Goal: Task Accomplishment & Management: Use online tool/utility

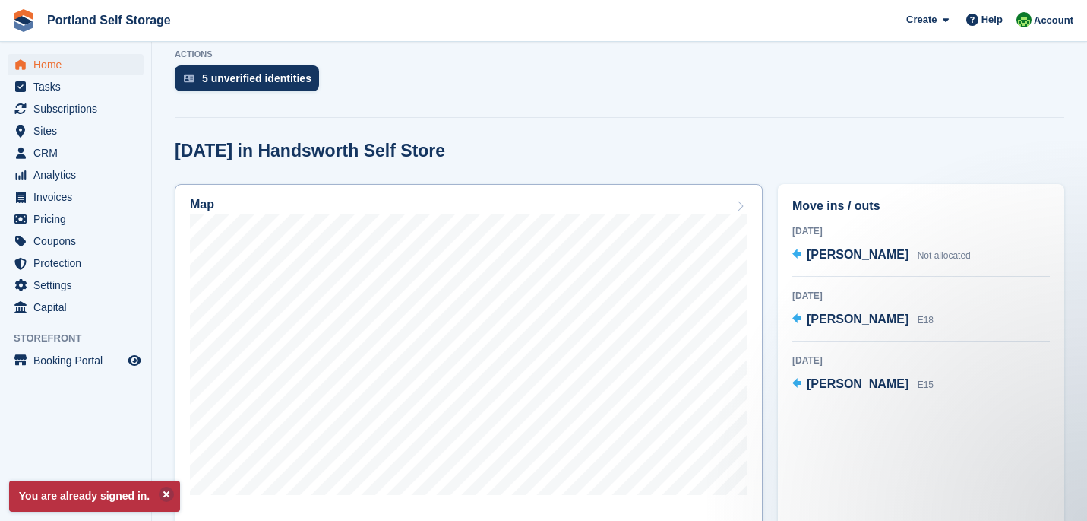
scroll to position [312, 0]
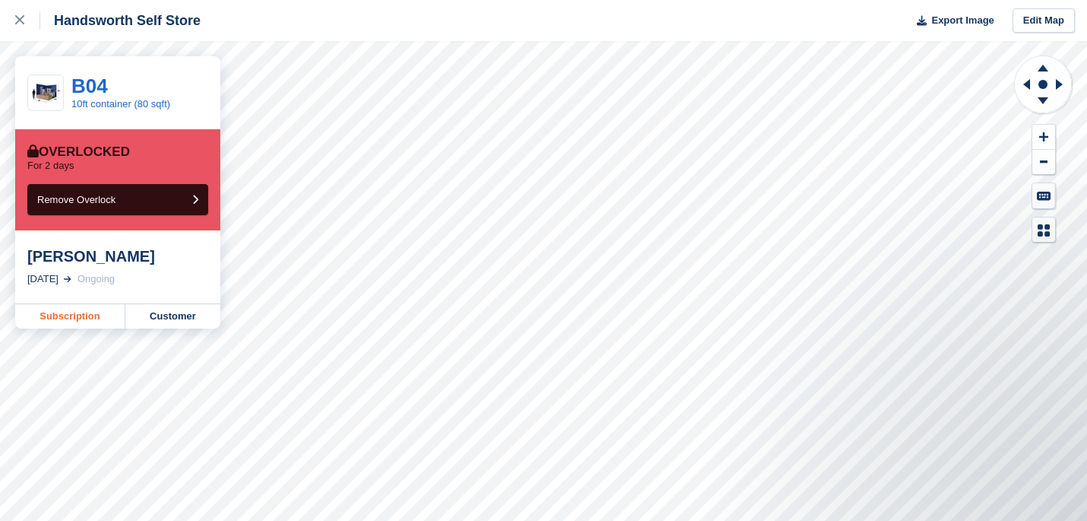
click at [103, 313] on link "Subscription" at bounding box center [70, 316] width 110 height 24
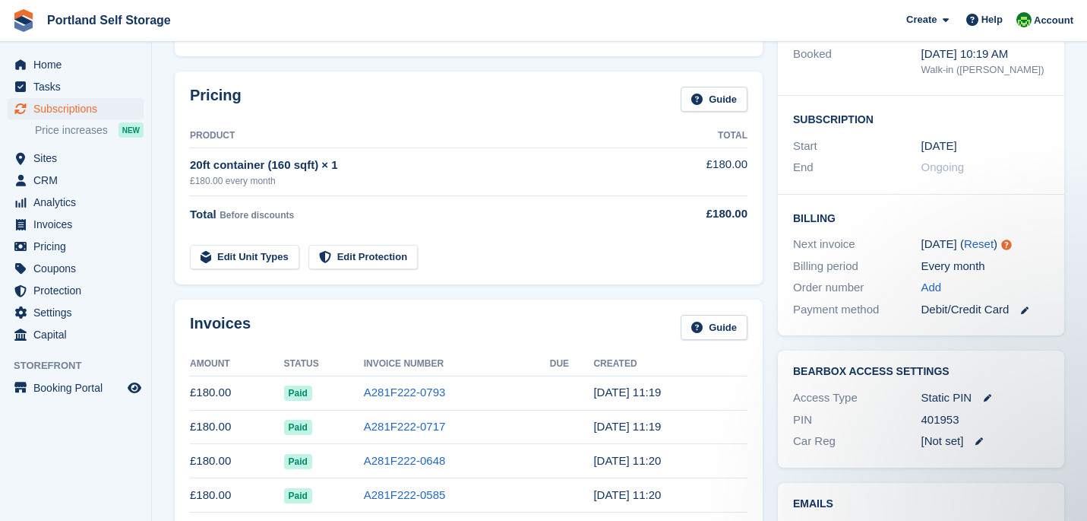
scroll to position [200, 0]
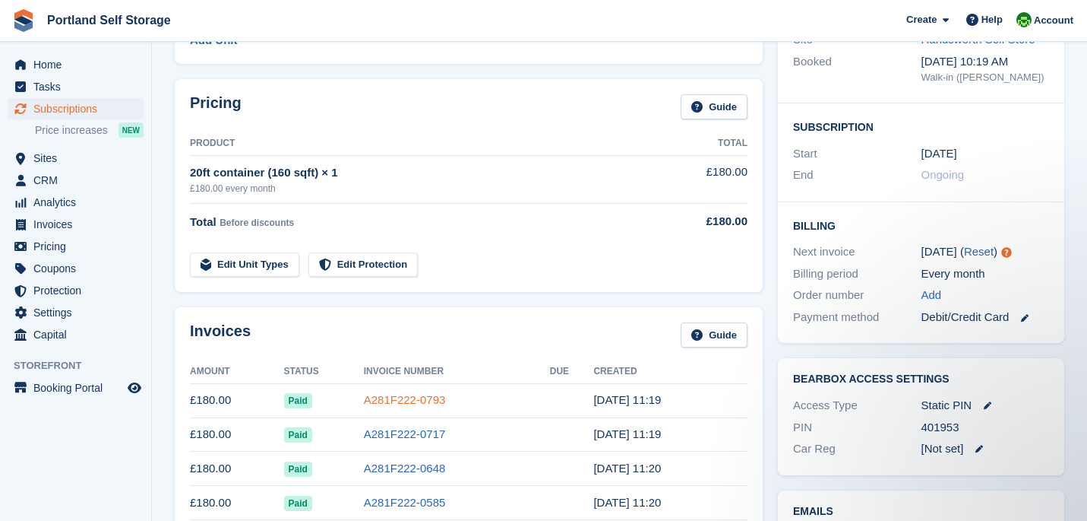
click at [410, 400] on link "A281F222-0793" at bounding box center [405, 399] width 82 height 13
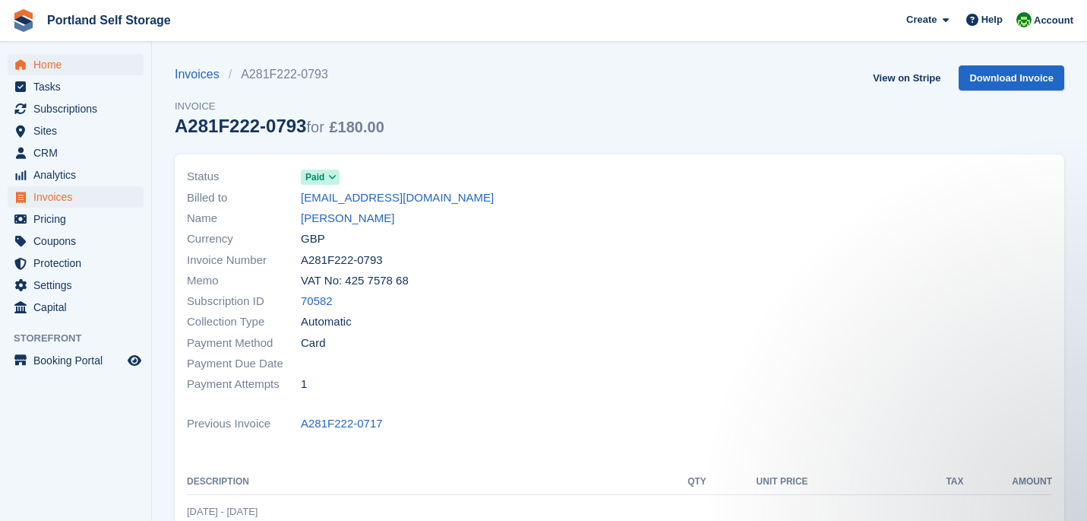
click at [83, 68] on span "Home" at bounding box center [78, 64] width 91 height 21
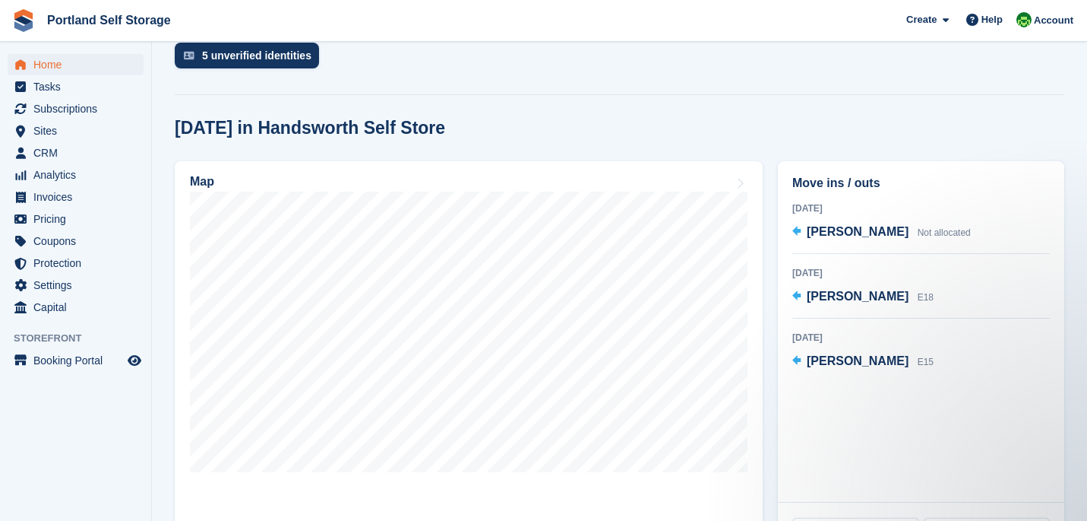
scroll to position [340, 0]
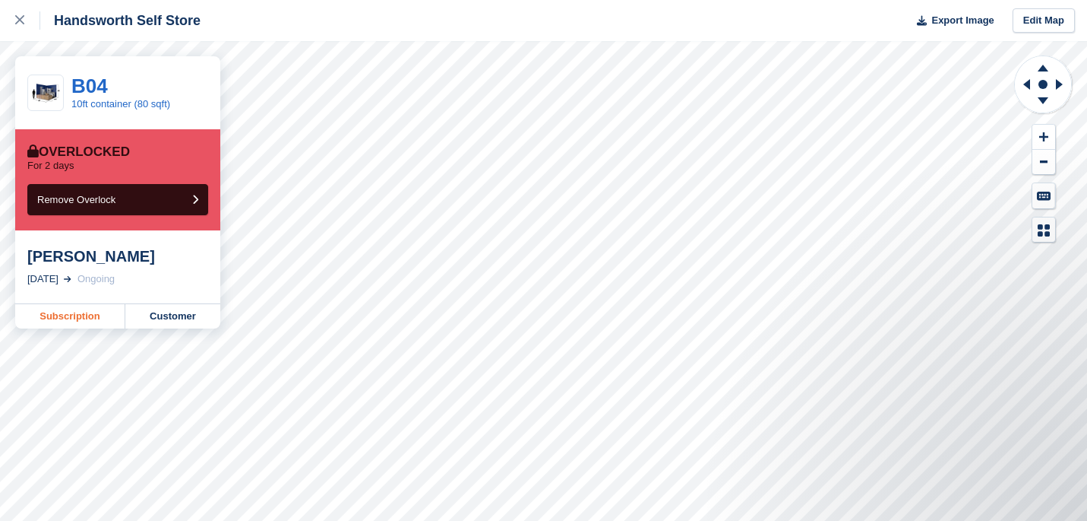
click at [58, 322] on link "Subscription" at bounding box center [70, 316] width 110 height 24
click at [157, 312] on link "Customer" at bounding box center [172, 316] width 95 height 24
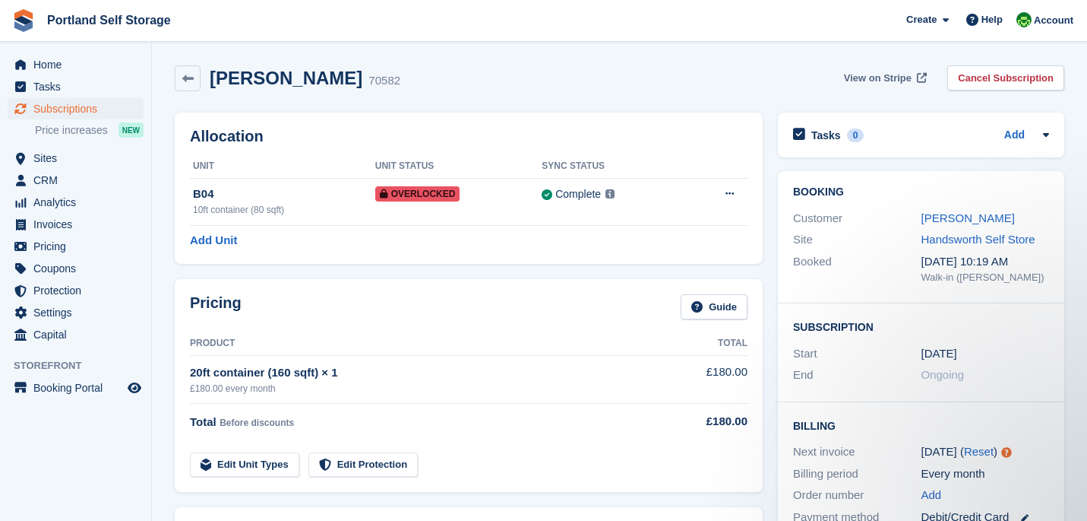
click at [884, 75] on span "View on Stripe" at bounding box center [878, 78] width 68 height 15
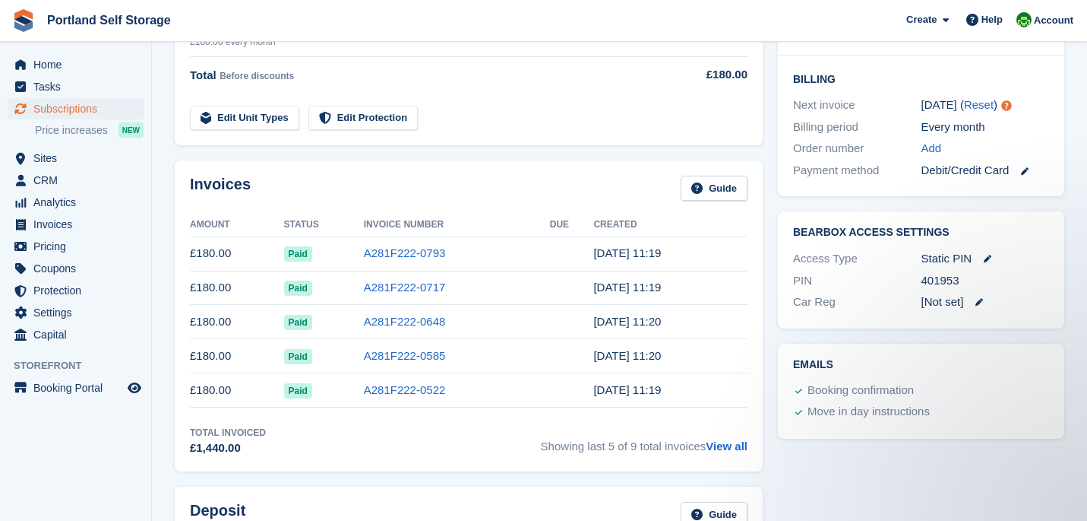
scroll to position [349, 0]
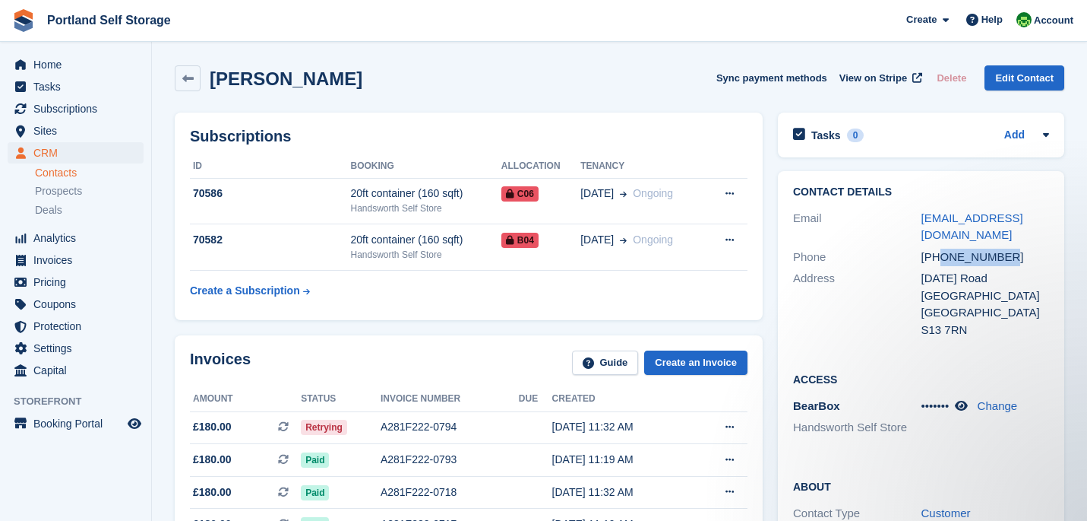
drag, startPoint x: 1020, startPoint y: 258, endPoint x: 942, endPoint y: 258, distance: 78.3
click at [942, 258] on div "+447954383051" at bounding box center [986, 256] width 128 height 17
copy div "7954383051"
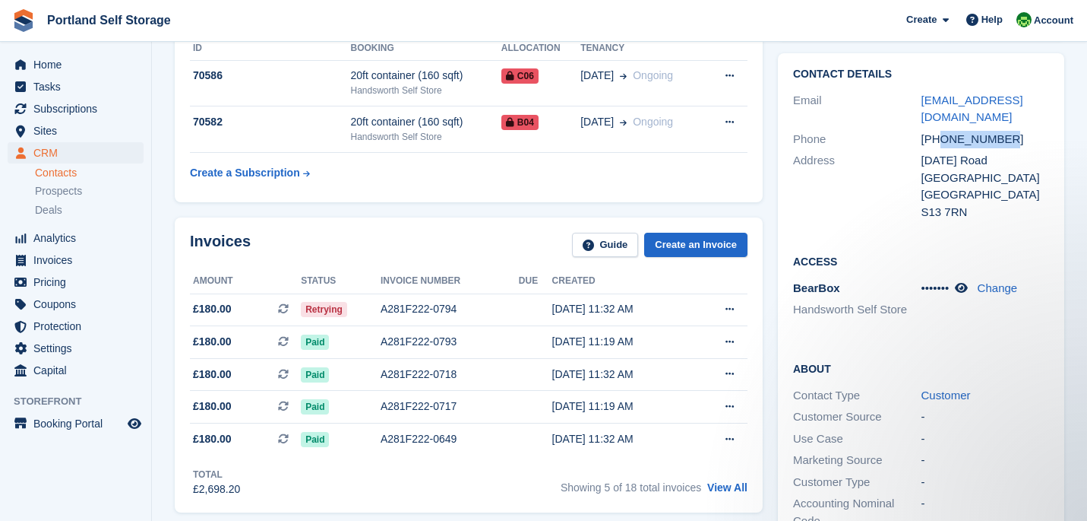
scroll to position [119, 0]
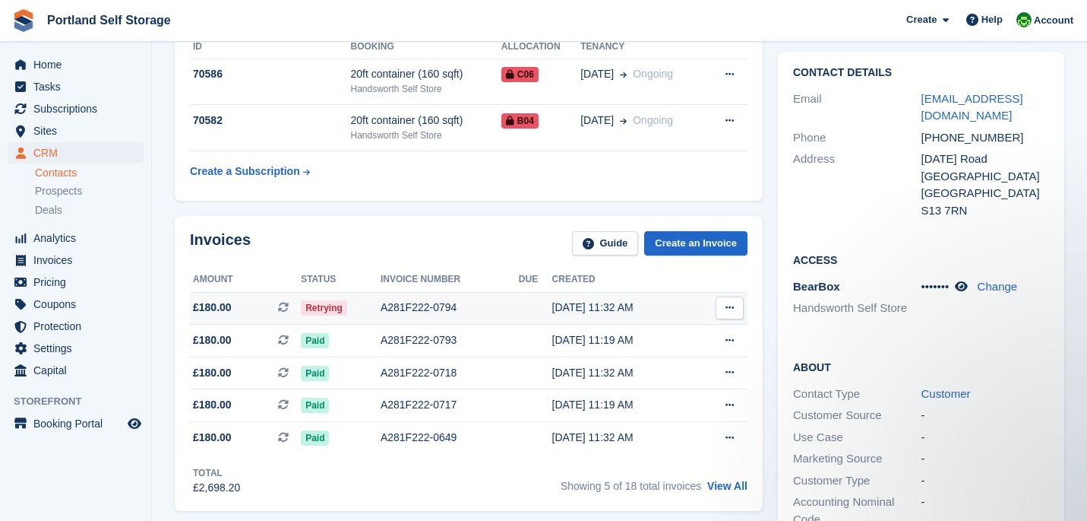
click at [338, 312] on span "Retrying" at bounding box center [324, 307] width 46 height 15
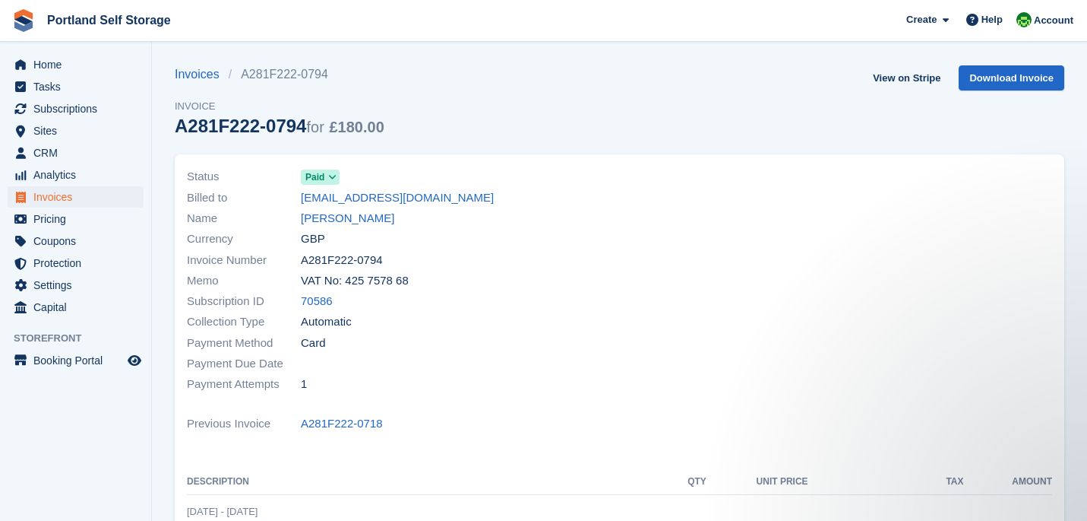
click at [80, 196] on span "Invoices" at bounding box center [78, 196] width 91 height 21
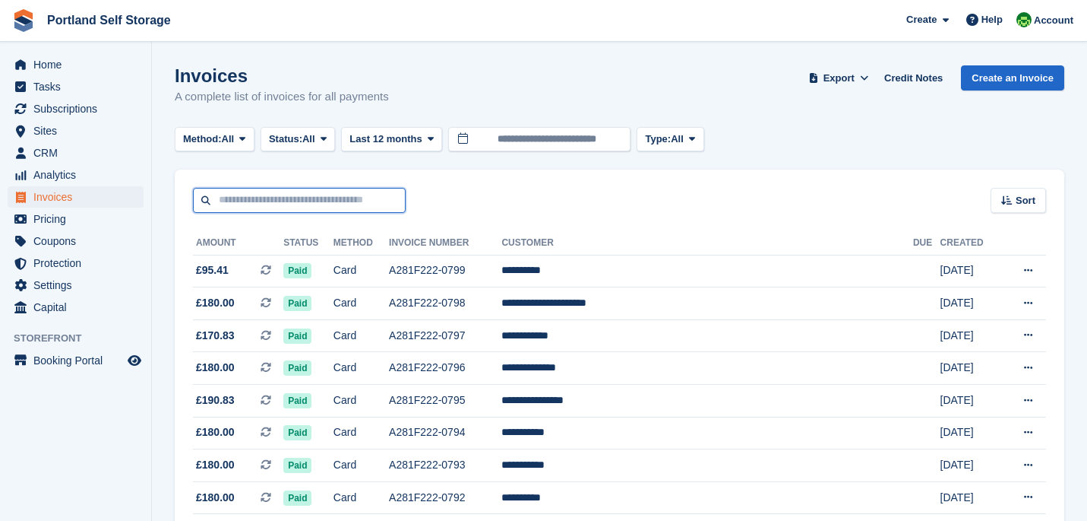
click at [275, 195] on input "text" at bounding box center [299, 200] width 213 height 25
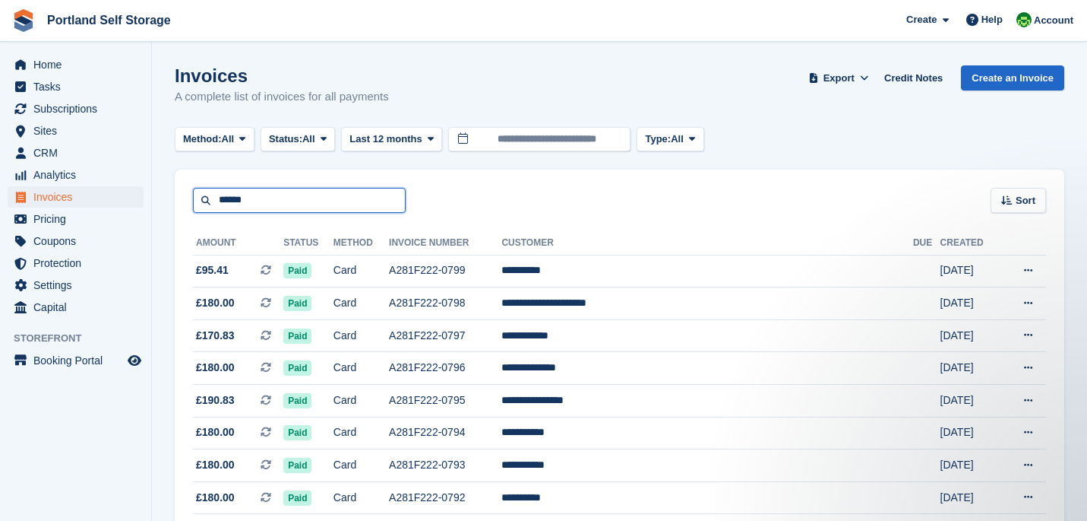
type input "******"
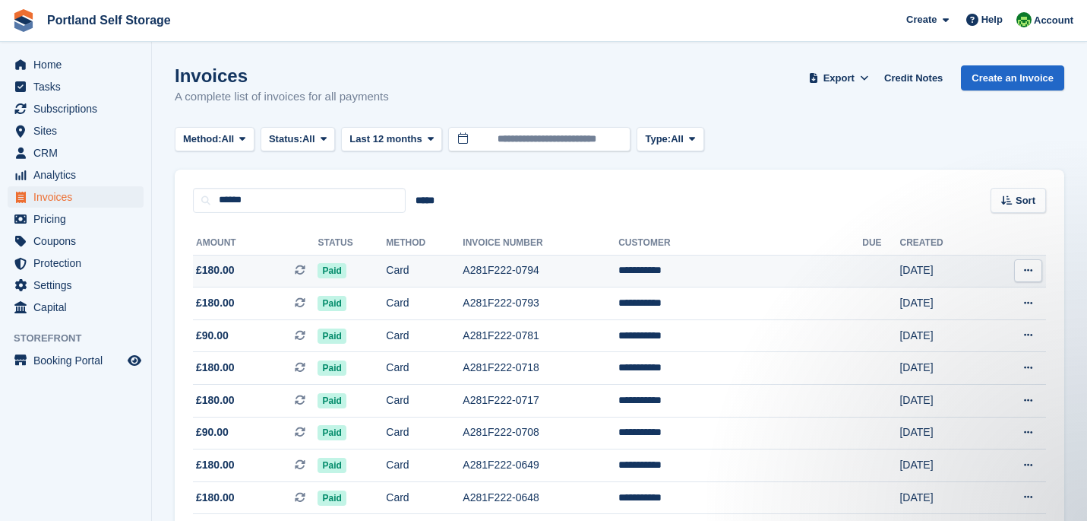
click at [463, 277] on td "Card" at bounding box center [424, 271] width 77 height 33
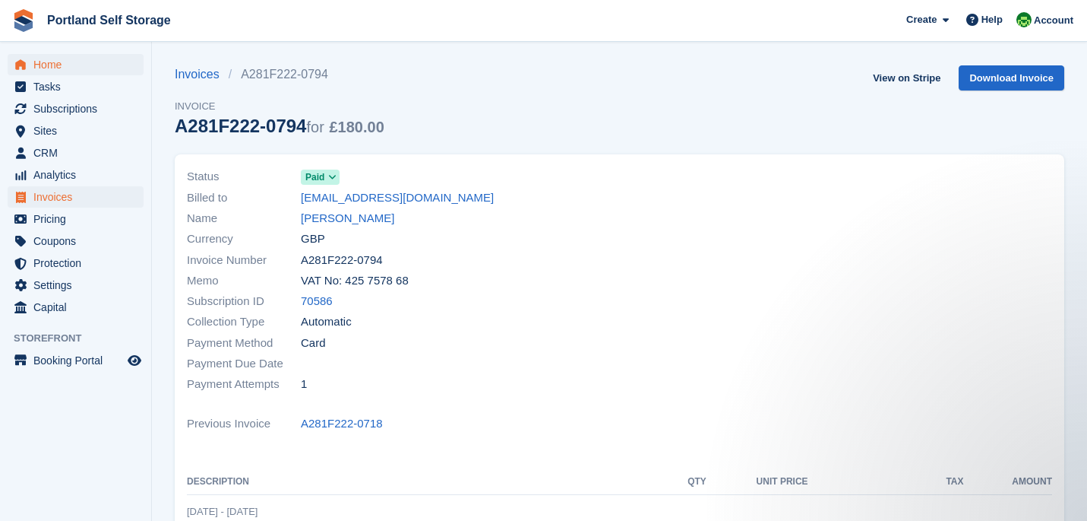
click at [51, 71] on span "Home" at bounding box center [78, 64] width 91 height 21
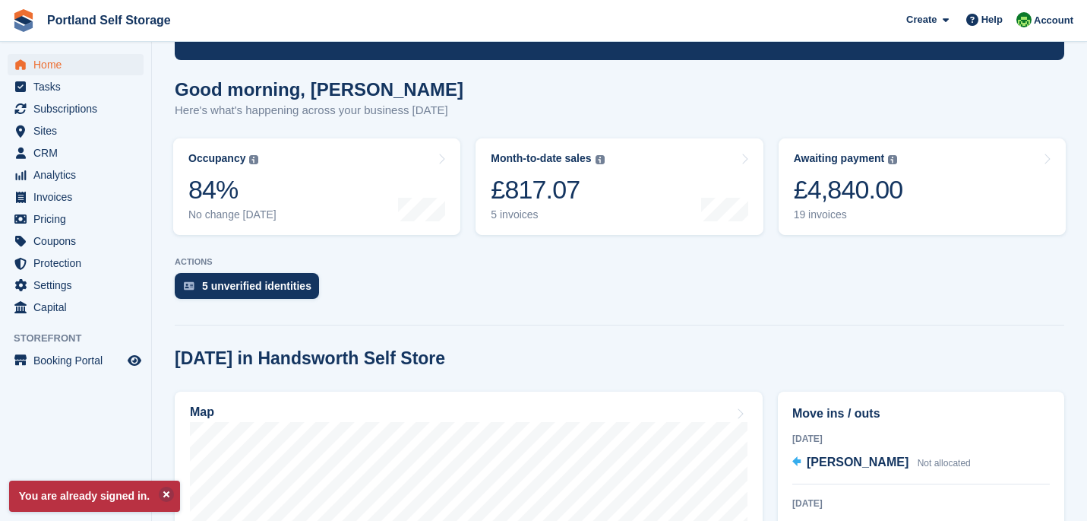
scroll to position [263, 0]
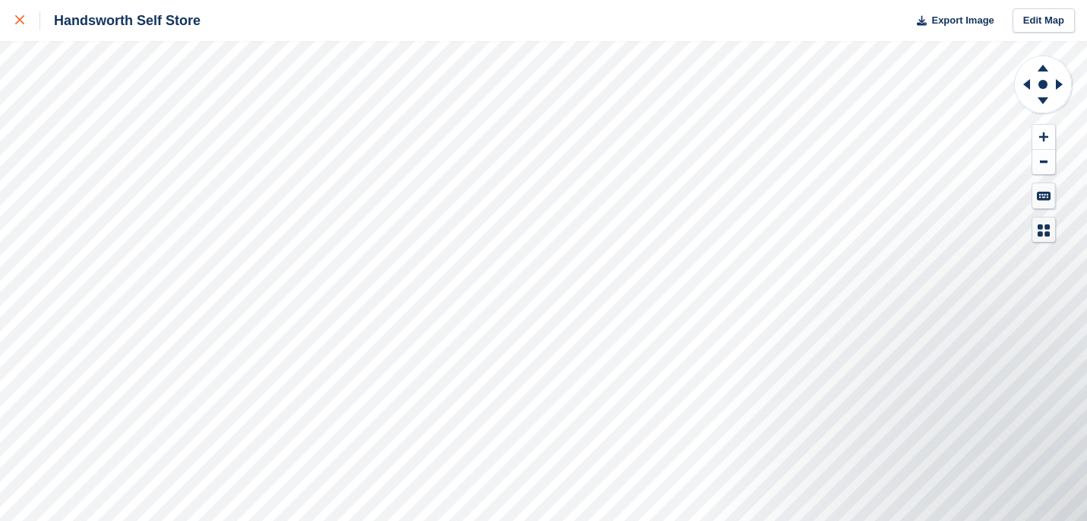
click at [28, 26] on div at bounding box center [27, 20] width 25 height 18
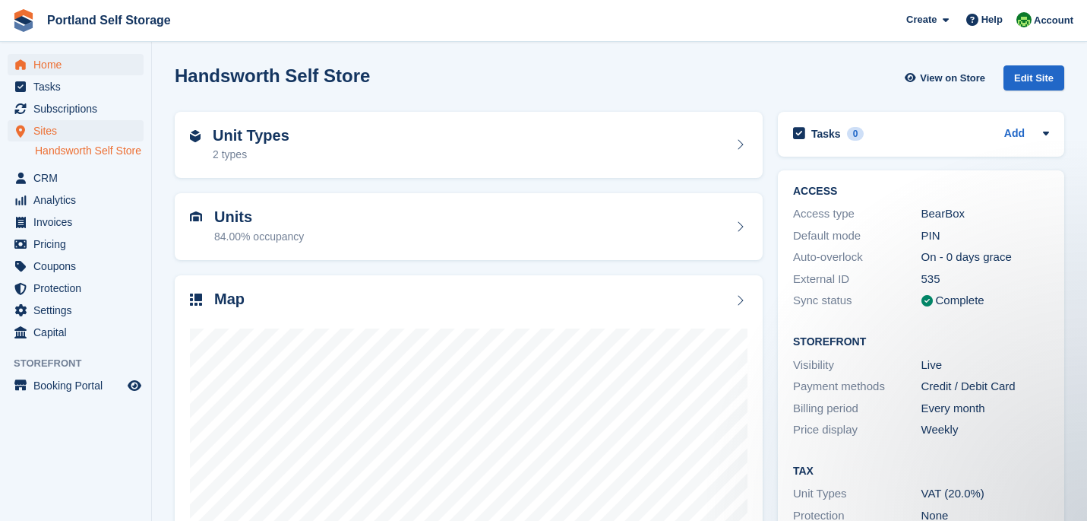
click at [74, 68] on span "Home" at bounding box center [78, 64] width 91 height 21
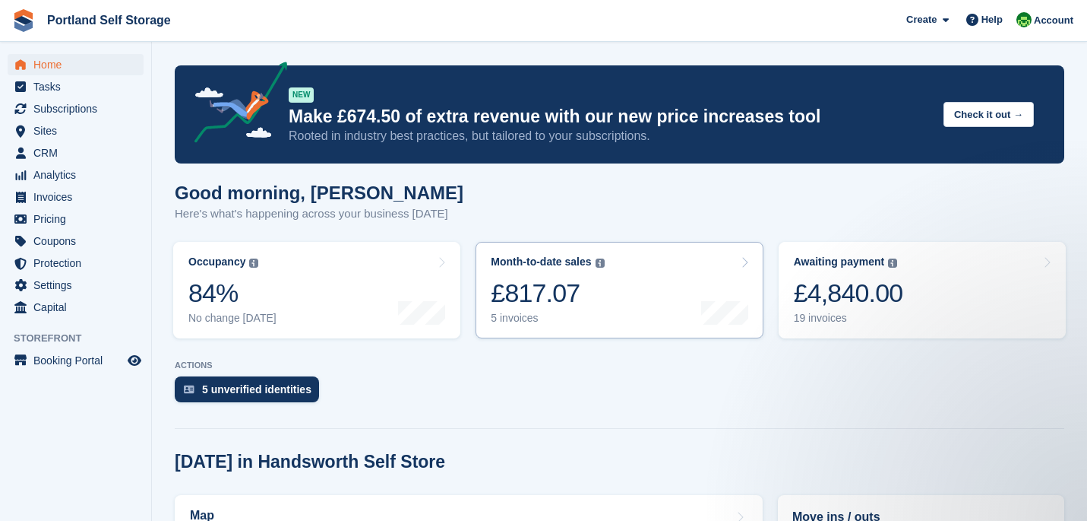
click at [536, 301] on div "£817.07" at bounding box center [547, 292] width 113 height 31
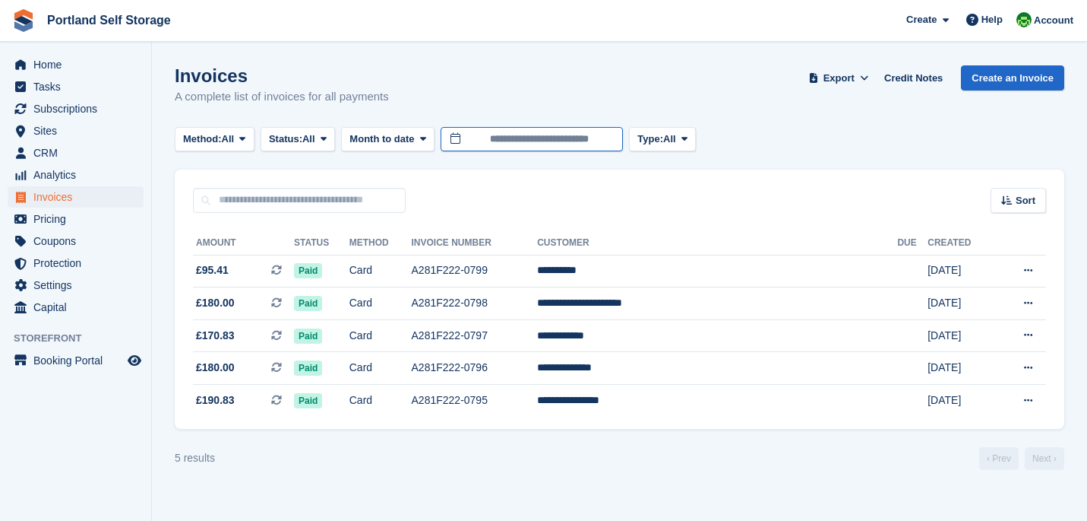
click at [478, 138] on input "**********" at bounding box center [532, 139] width 182 height 25
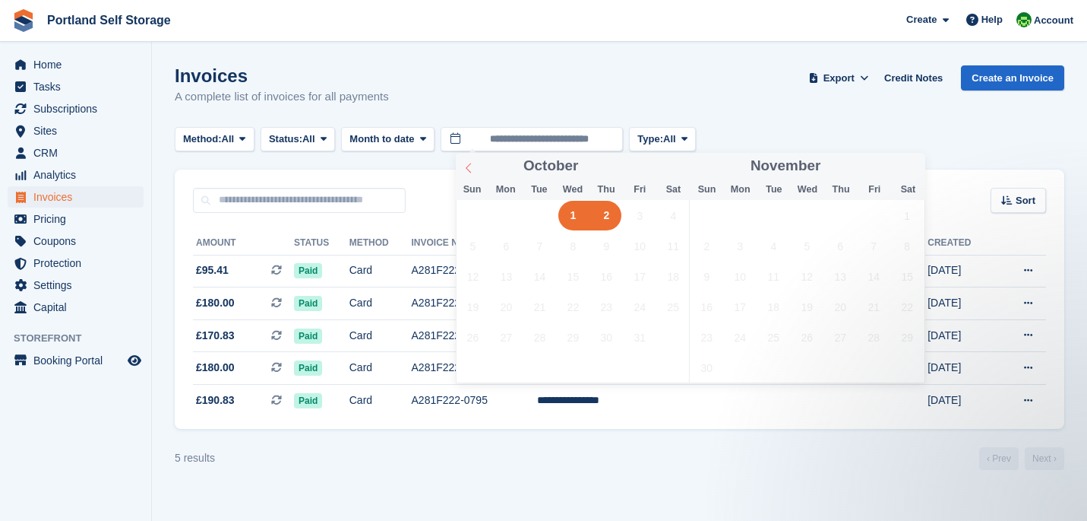
click at [467, 170] on icon at bounding box center [469, 168] width 11 height 11
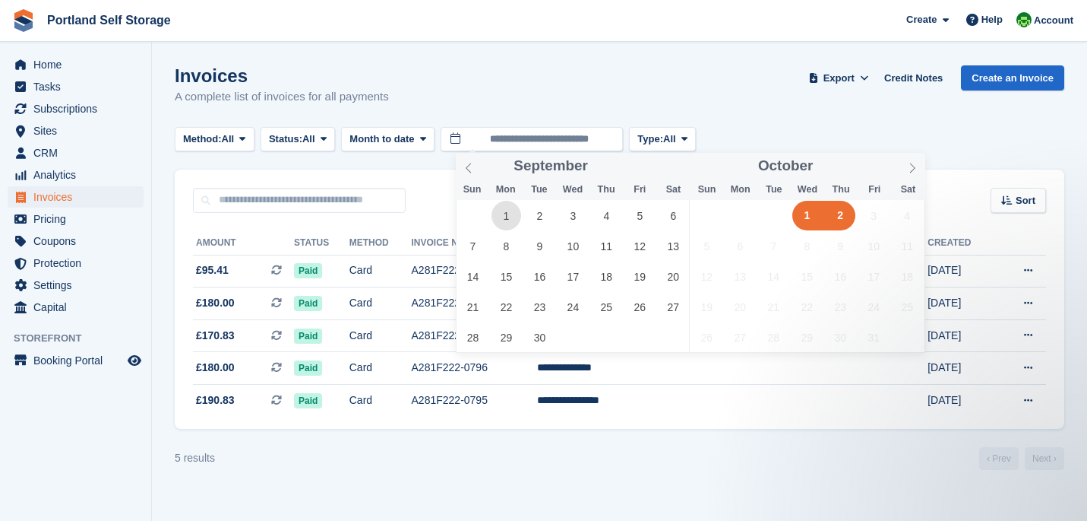
click at [507, 216] on span "1" at bounding box center [507, 216] width 30 height 30
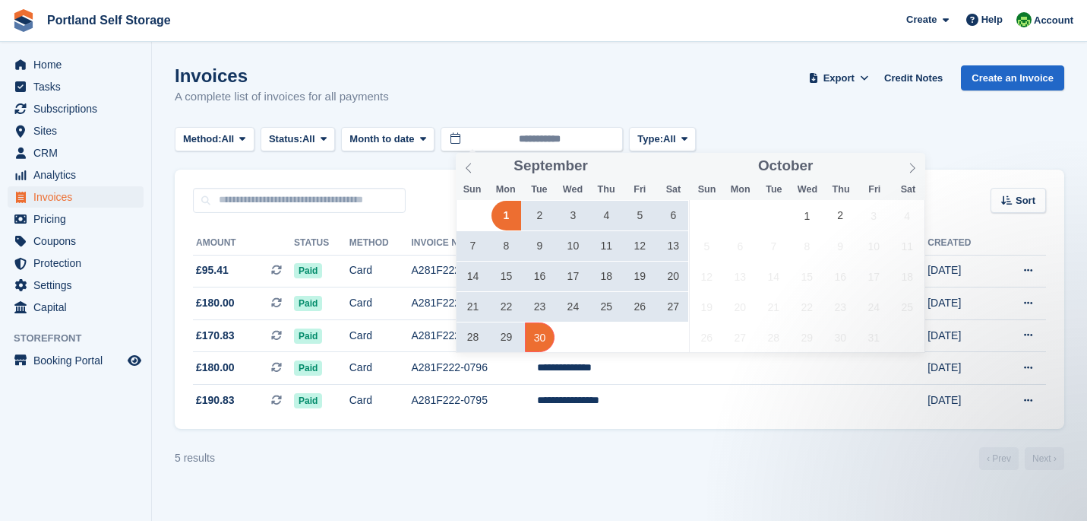
click at [544, 339] on span "30" at bounding box center [540, 337] width 30 height 30
type input "**********"
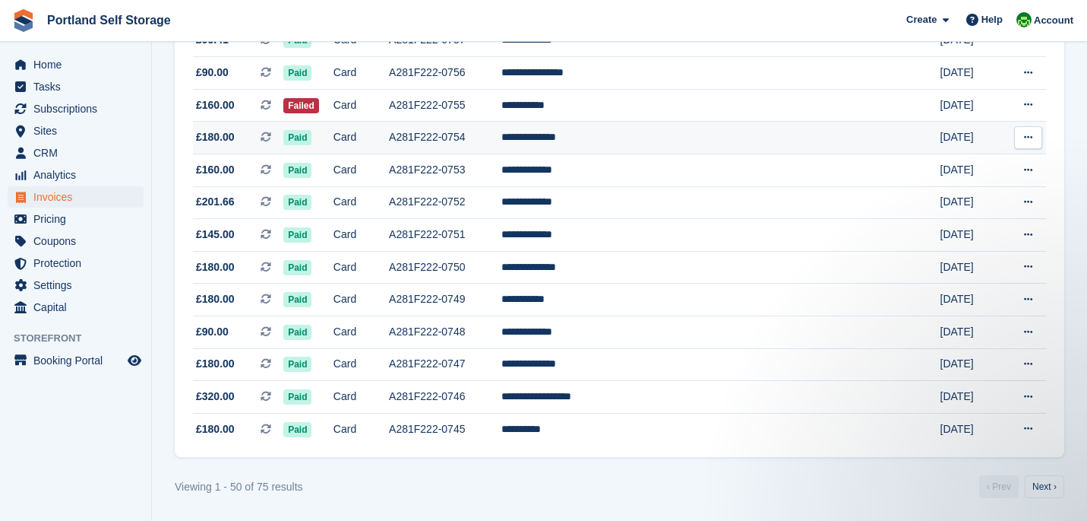
scroll to position [1466, 0]
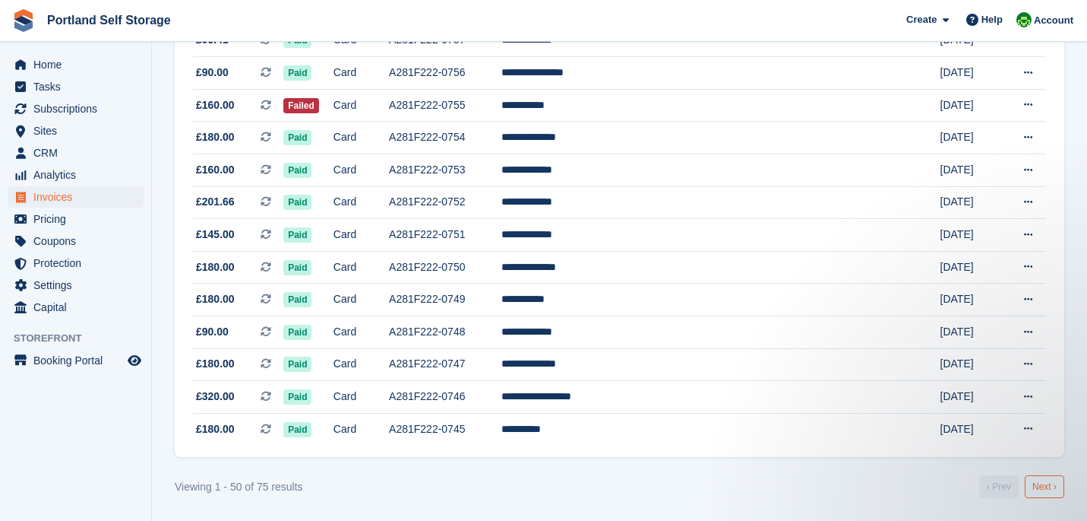
click at [1032, 481] on link "Next ›" at bounding box center [1045, 486] width 40 height 23
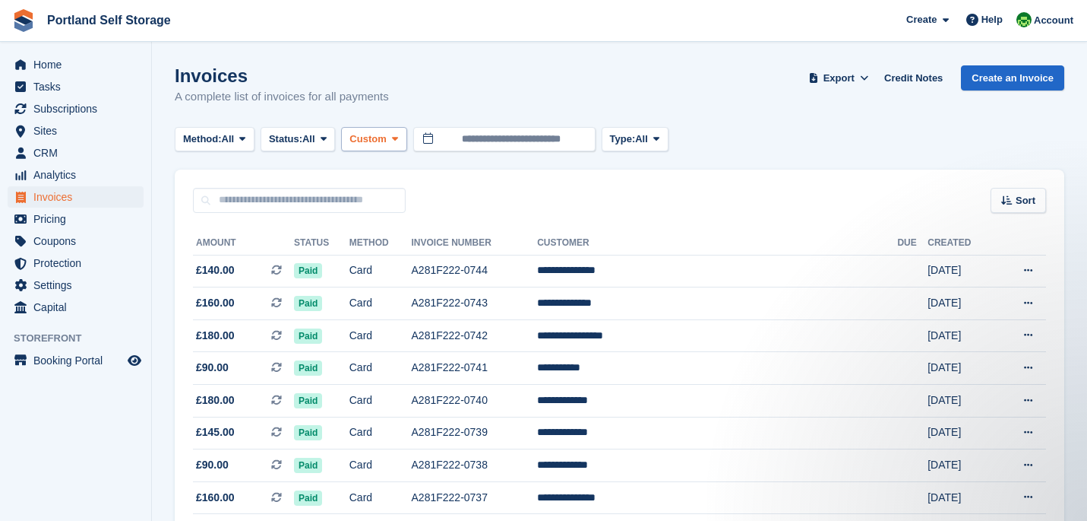
click at [375, 146] on button "Custom" at bounding box center [373, 139] width 65 height 25
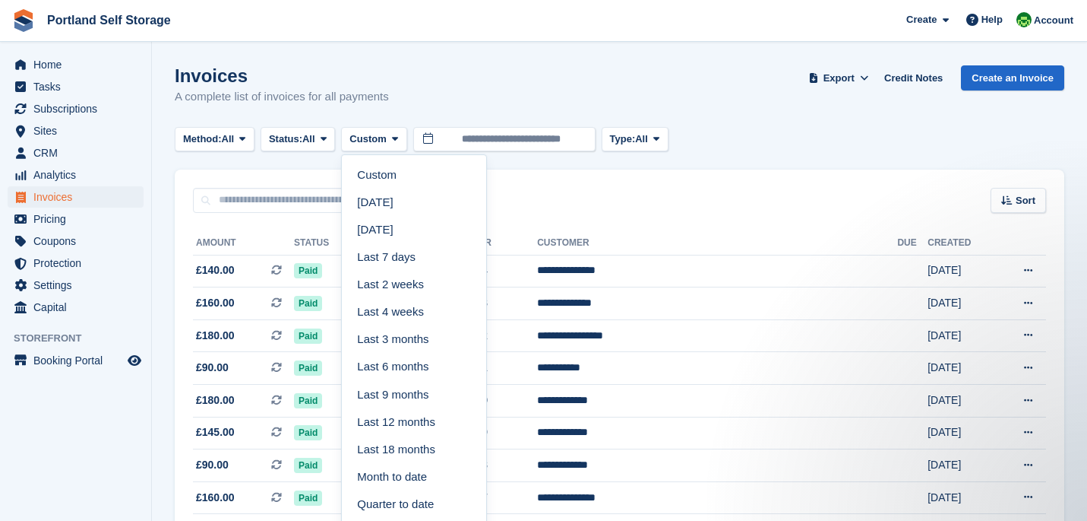
click at [761, 122] on div "Invoices A complete list of invoices for all payments Export Export Invoices Ex…" at bounding box center [620, 94] width 890 height 59
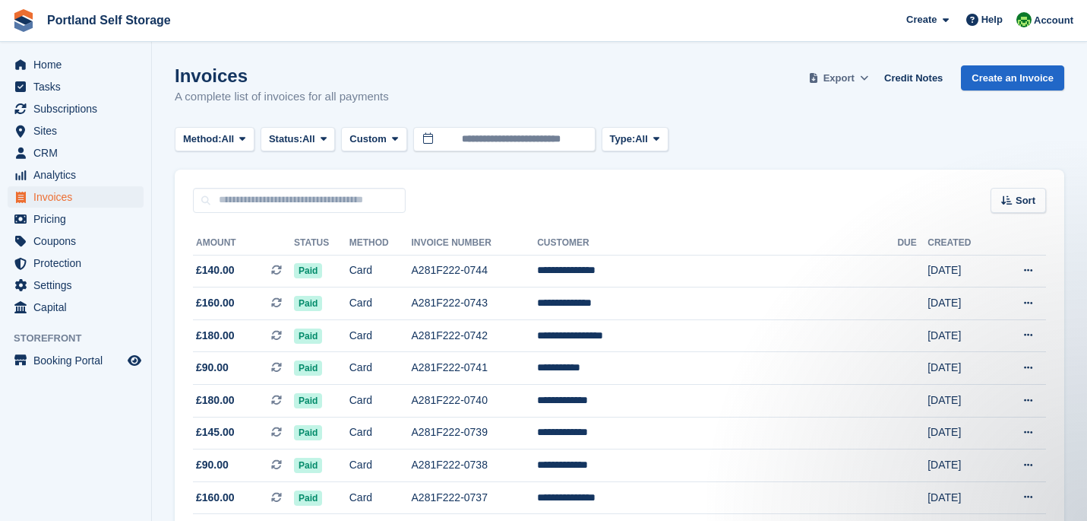
click at [848, 77] on span "Export" at bounding box center [839, 78] width 31 height 15
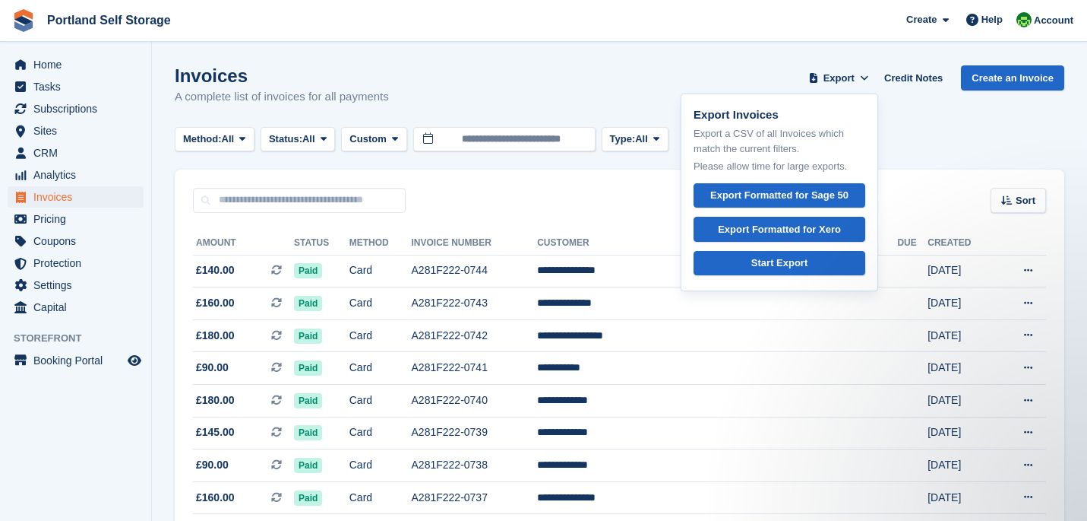
click at [618, 179] on div "Sort Sort by Date created Created (oldest first) Created (newest first)" at bounding box center [620, 190] width 890 height 43
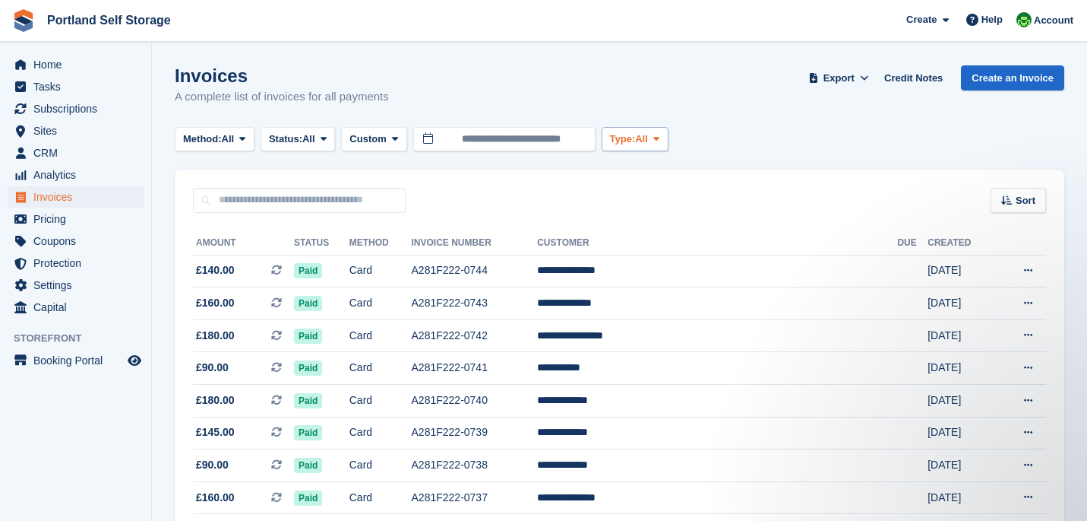
click at [663, 143] on span at bounding box center [656, 139] width 12 height 12
click at [733, 122] on div "Invoices A complete list of invoices for all payments Export Export Invoices Ex…" at bounding box center [620, 94] width 890 height 59
click at [810, 84] on span at bounding box center [813, 78] width 15 height 15
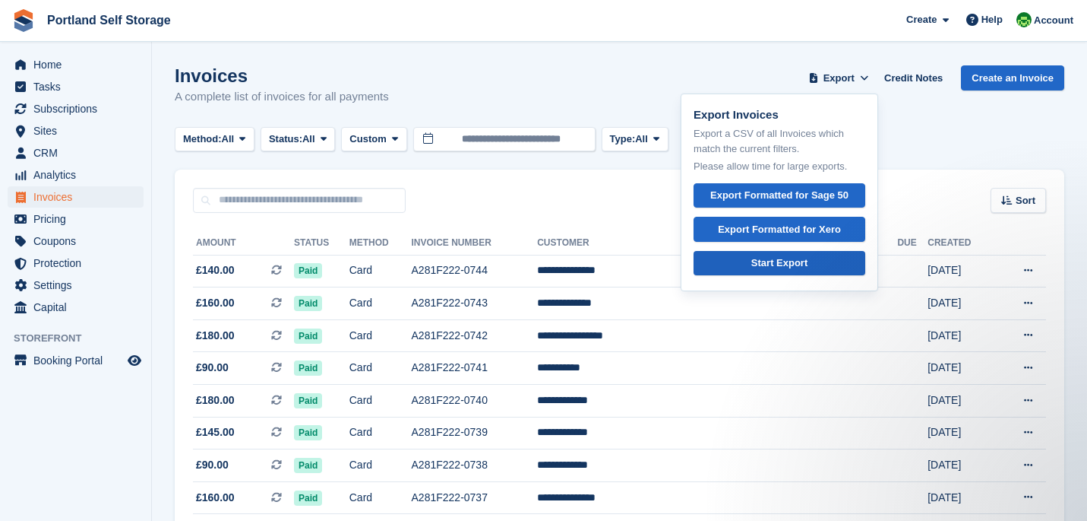
click at [777, 252] on link "Start Export" at bounding box center [780, 263] width 172 height 25
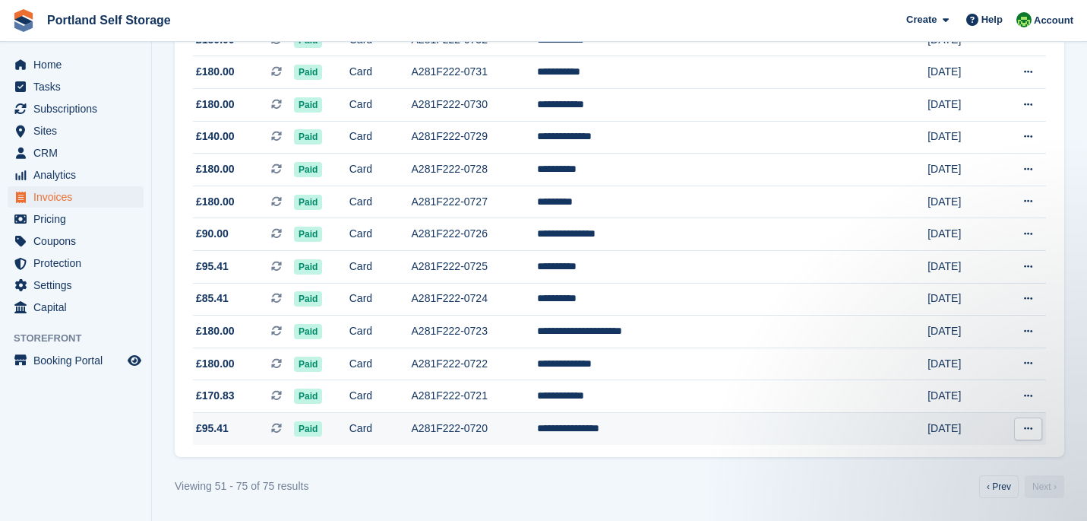
scroll to position [638, 0]
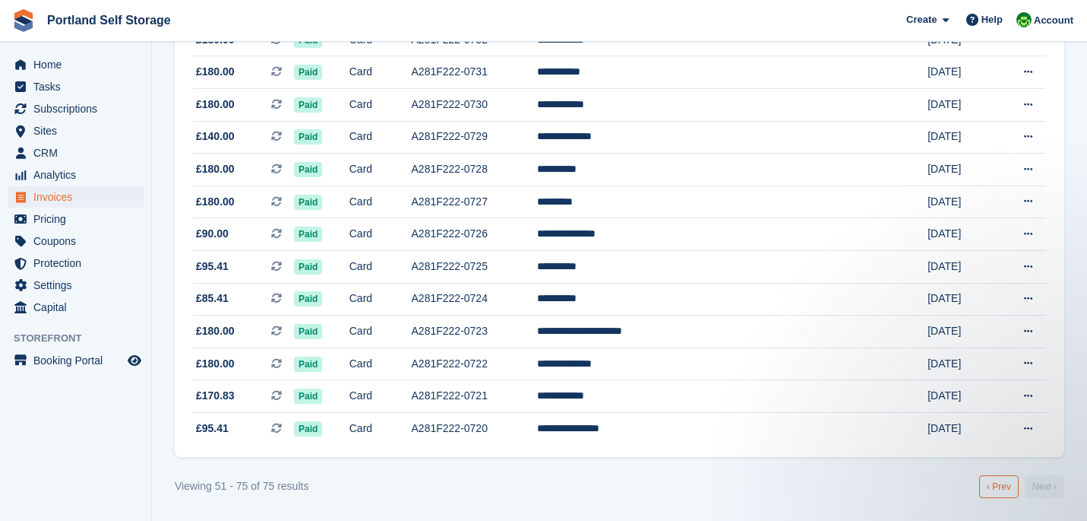
click at [990, 488] on link "‹ Prev" at bounding box center [1000, 486] width 40 height 23
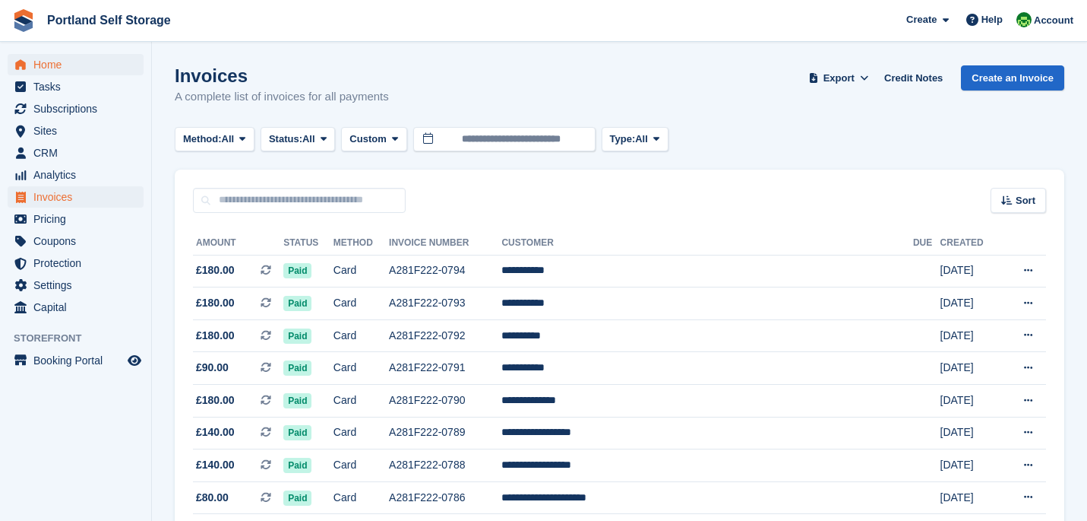
click at [97, 59] on span "Home" at bounding box center [78, 64] width 91 height 21
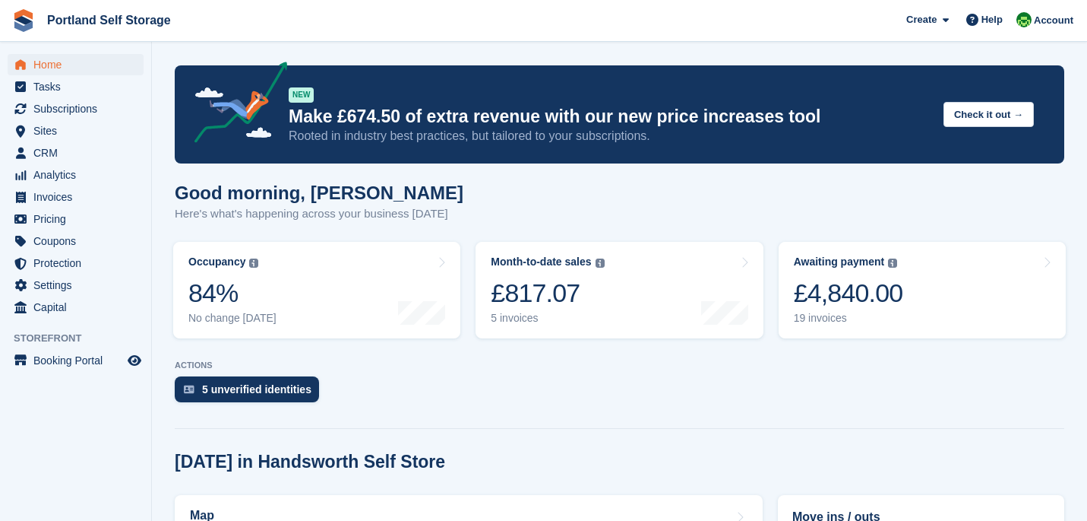
scroll to position [442, 0]
